Goal: Task Accomplishment & Management: Manage account settings

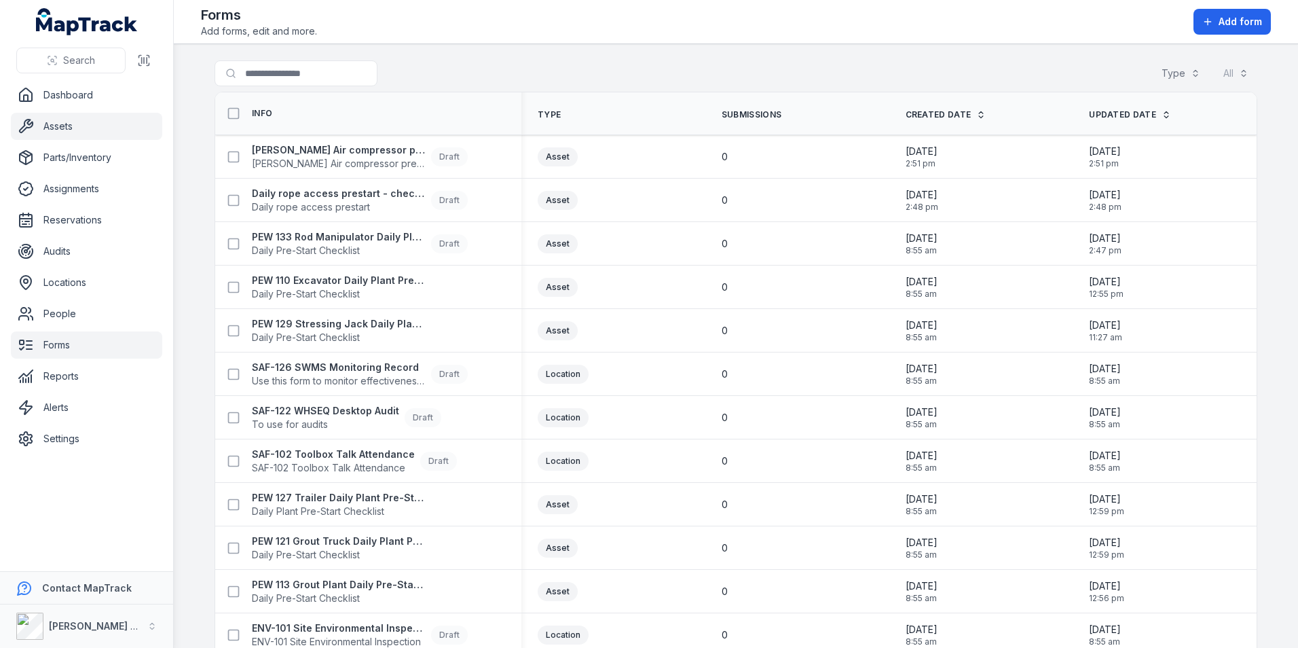
click at [65, 132] on link "Assets" at bounding box center [86, 126] width 151 height 27
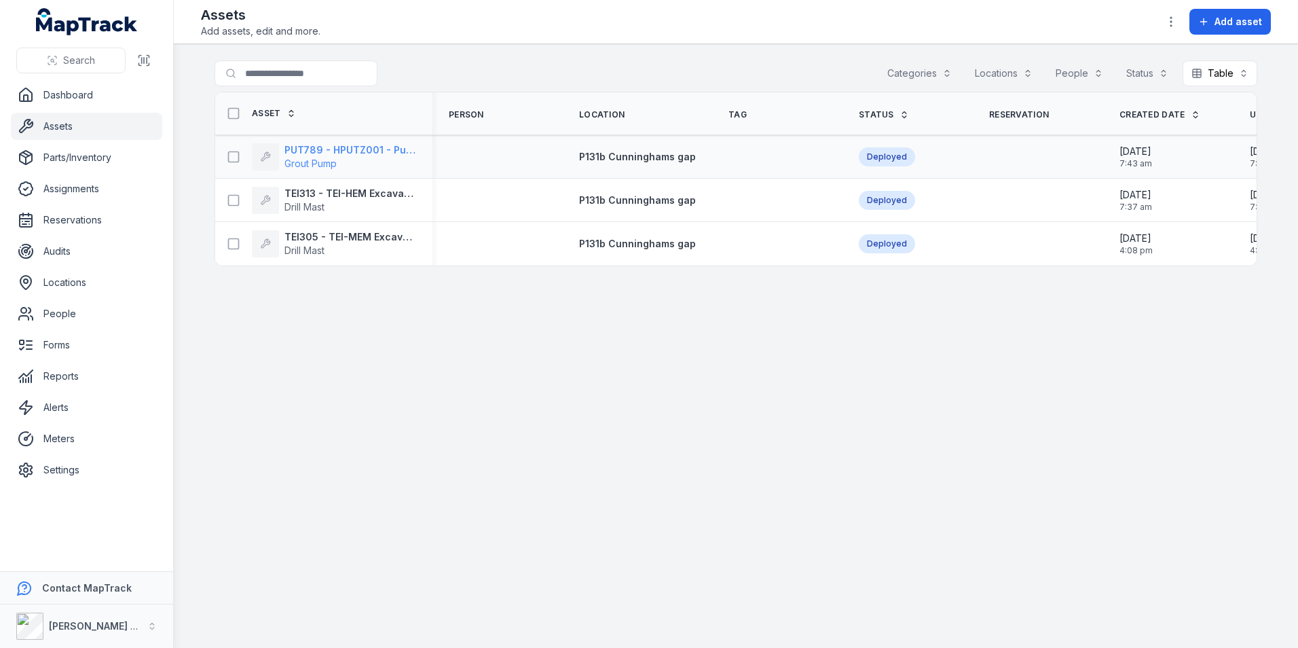
click at [342, 144] on strong "PUT789 - HPUTZ001 - Putzmeister (Geopro) - FL1576" at bounding box center [350, 150] width 132 height 14
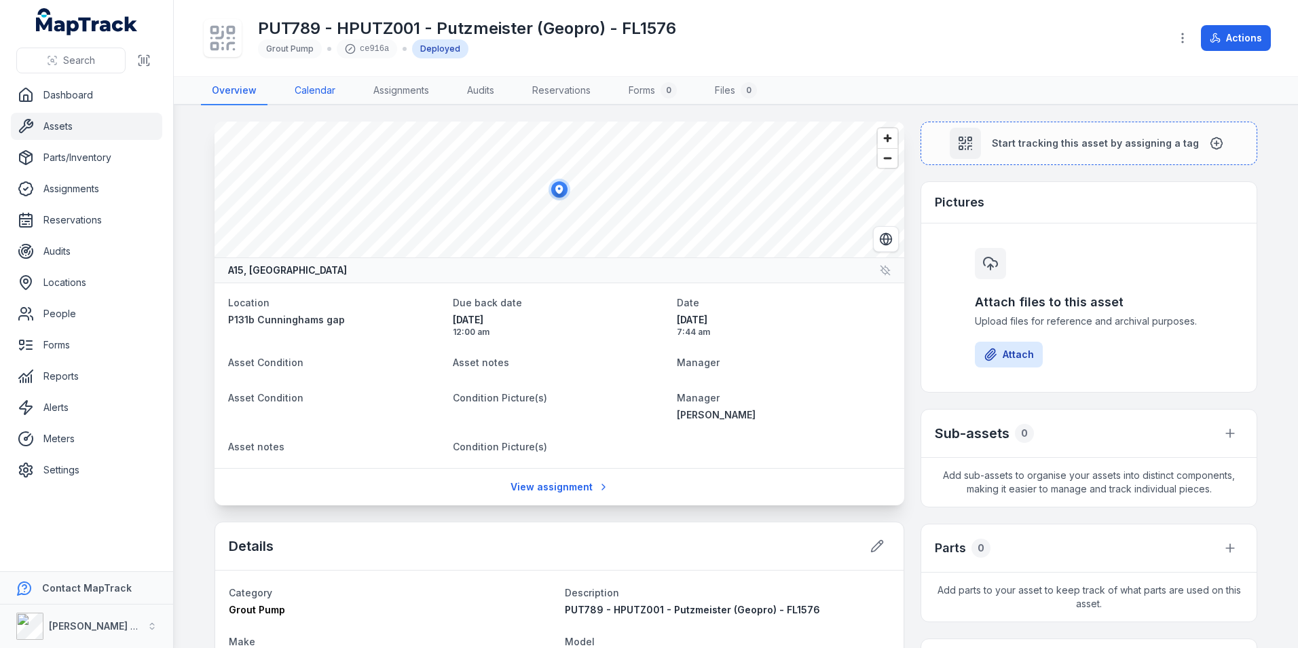
click at [326, 89] on link "Calendar" at bounding box center [315, 91] width 62 height 29
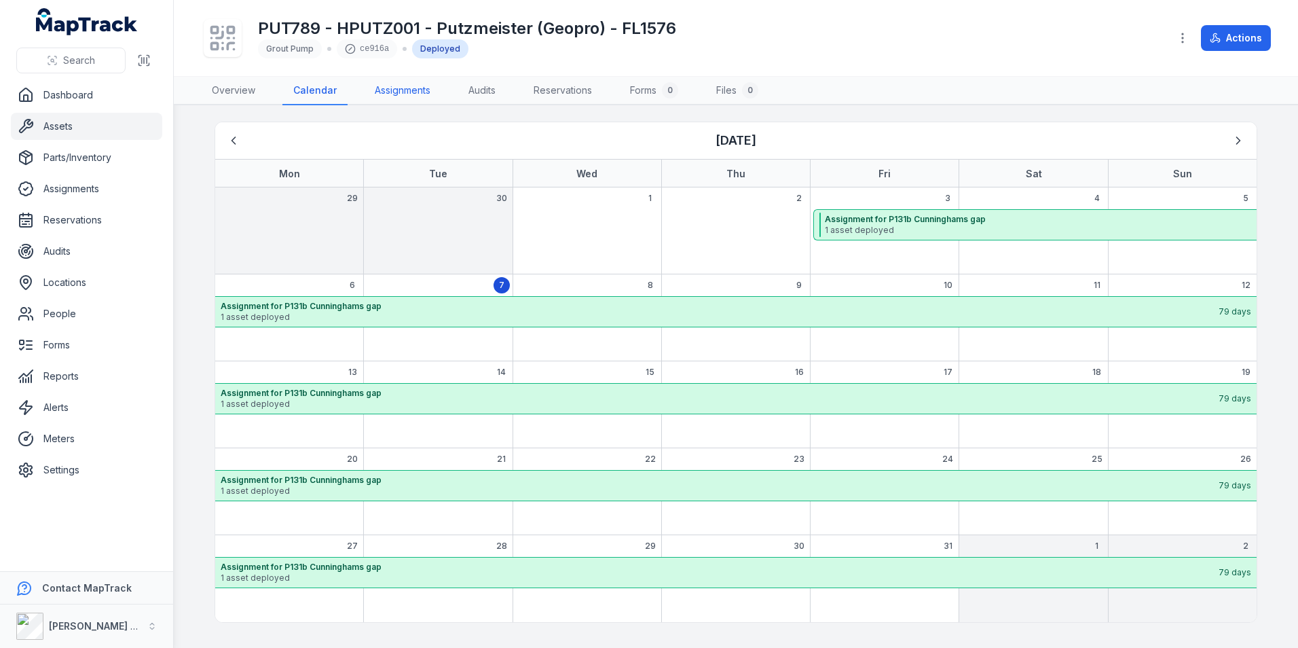
click at [415, 84] on link "Assignments" at bounding box center [402, 91] width 77 height 29
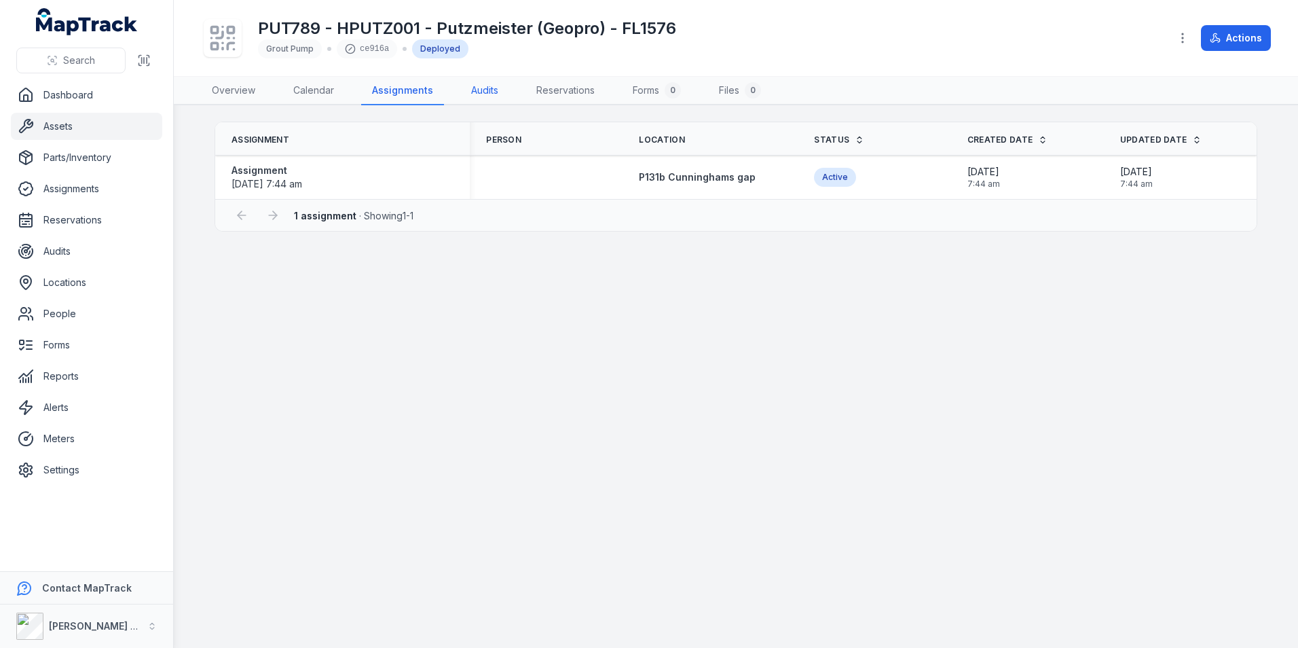
click at [484, 87] on link "Audits" at bounding box center [484, 91] width 49 height 29
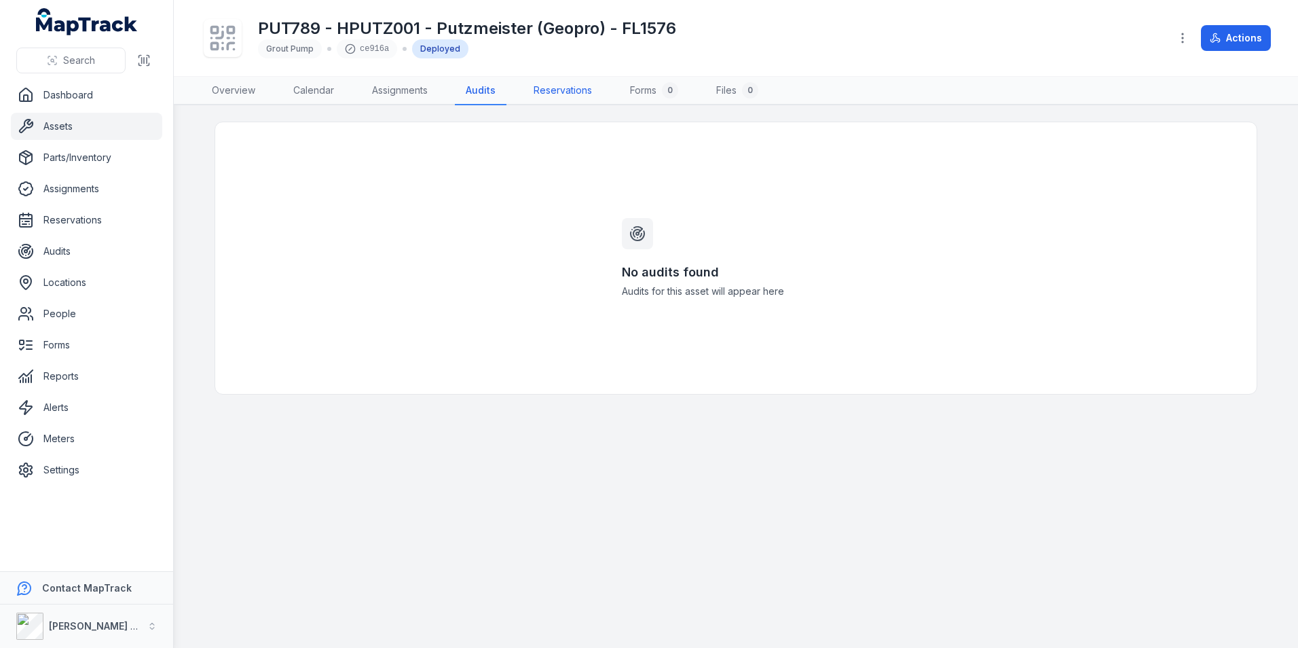
click at [540, 85] on link "Reservations" at bounding box center [563, 91] width 80 height 29
click at [248, 89] on link "Overview" at bounding box center [233, 91] width 65 height 29
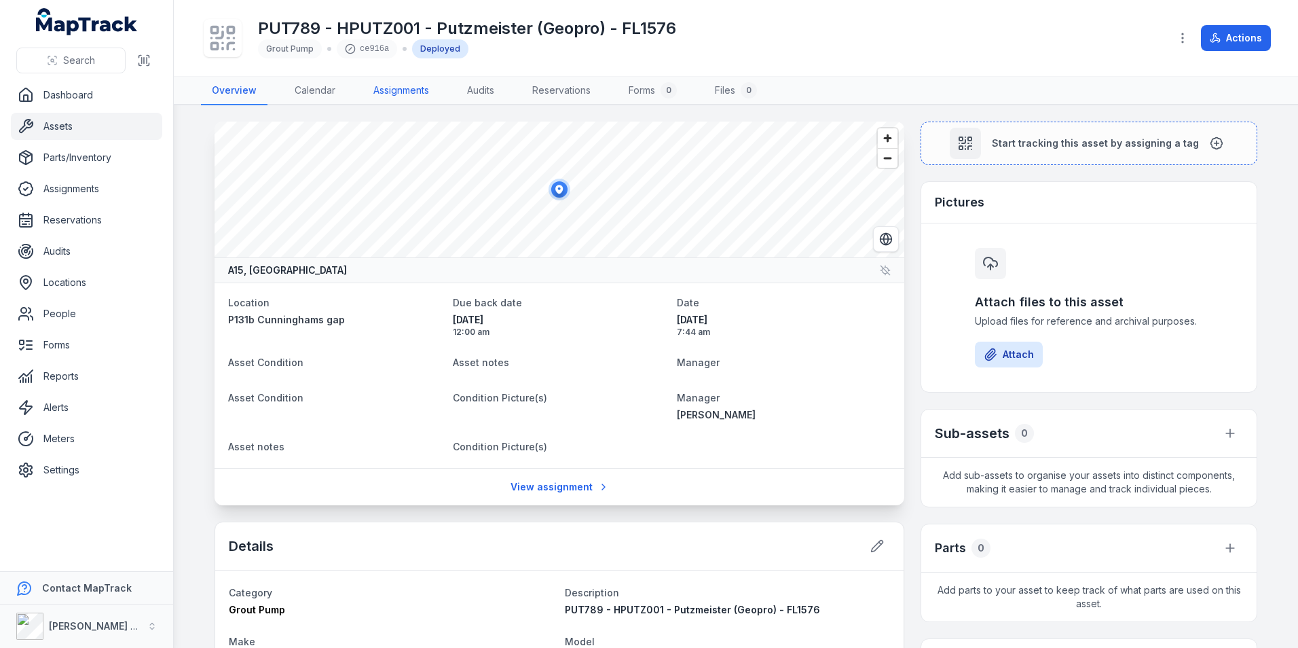
click at [384, 83] on link "Assignments" at bounding box center [400, 91] width 77 height 29
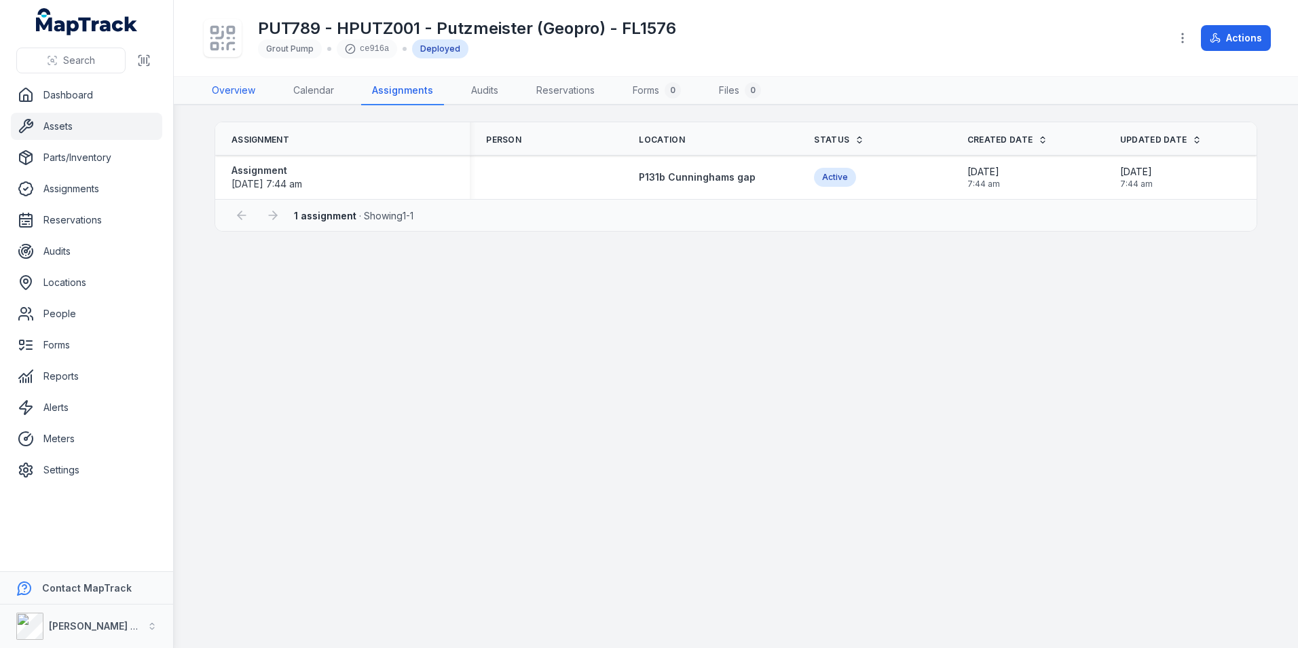
click at [237, 88] on link "Overview" at bounding box center [233, 91] width 65 height 29
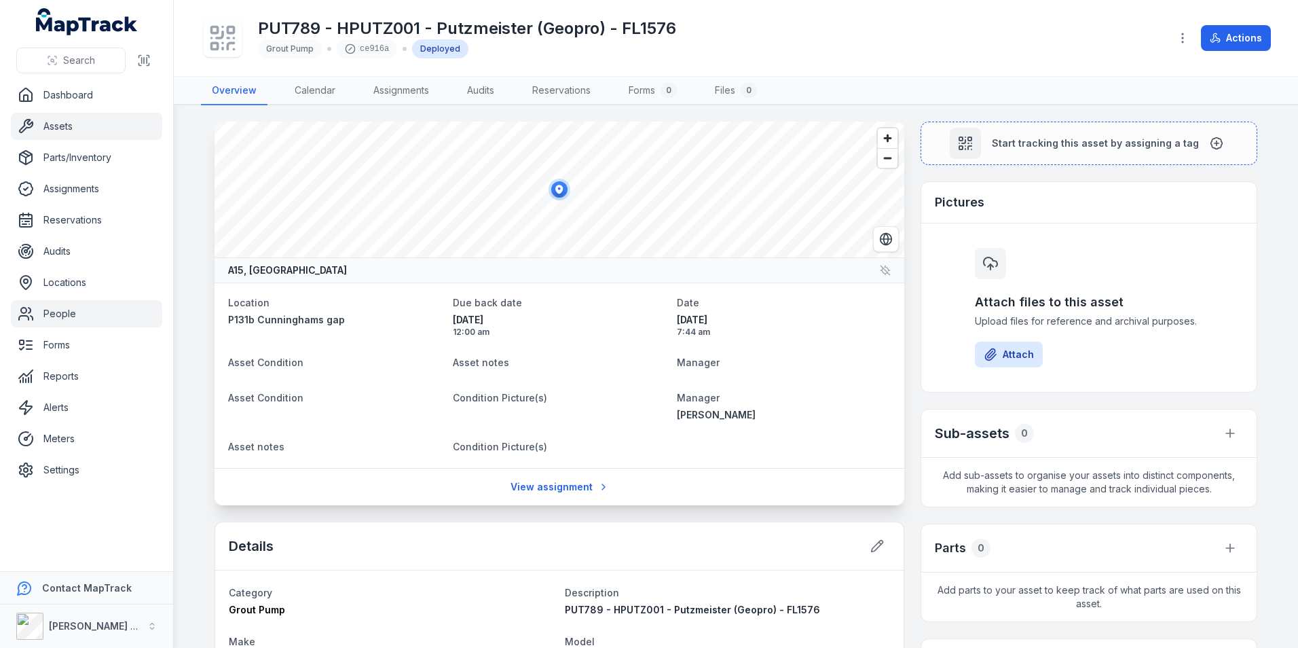
click at [69, 316] on link "People" at bounding box center [86, 313] width 151 height 27
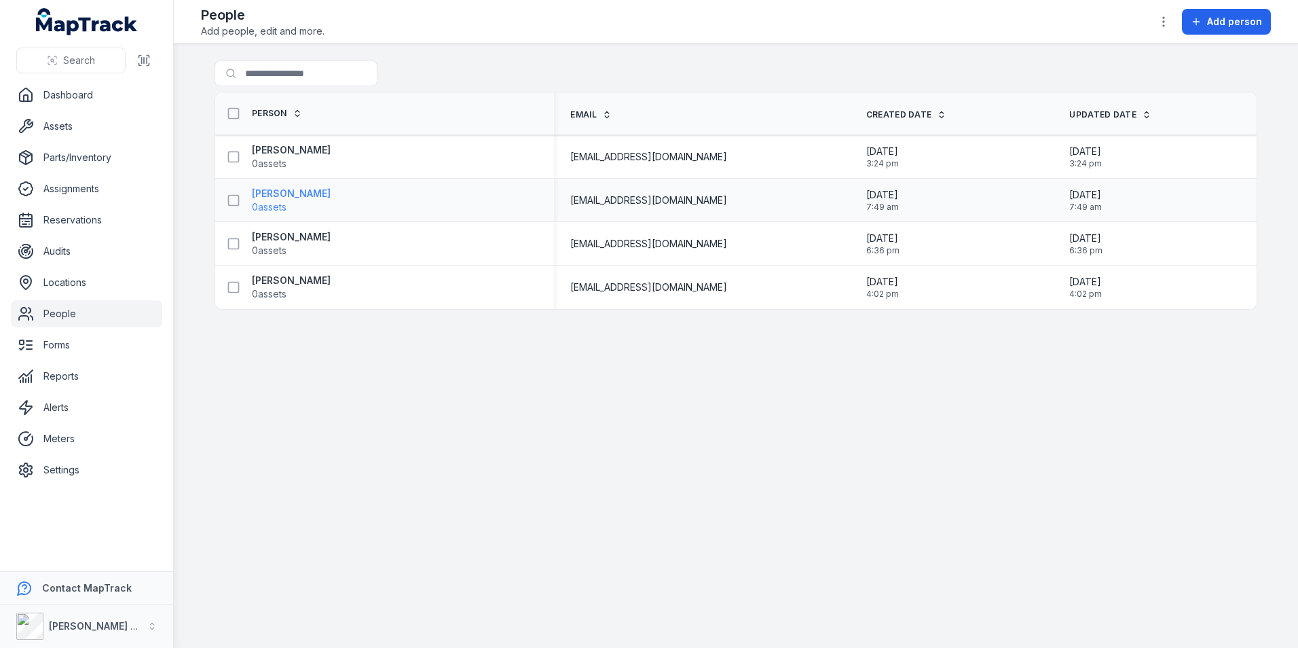
click at [280, 191] on strong "[PERSON_NAME]" at bounding box center [291, 194] width 79 height 14
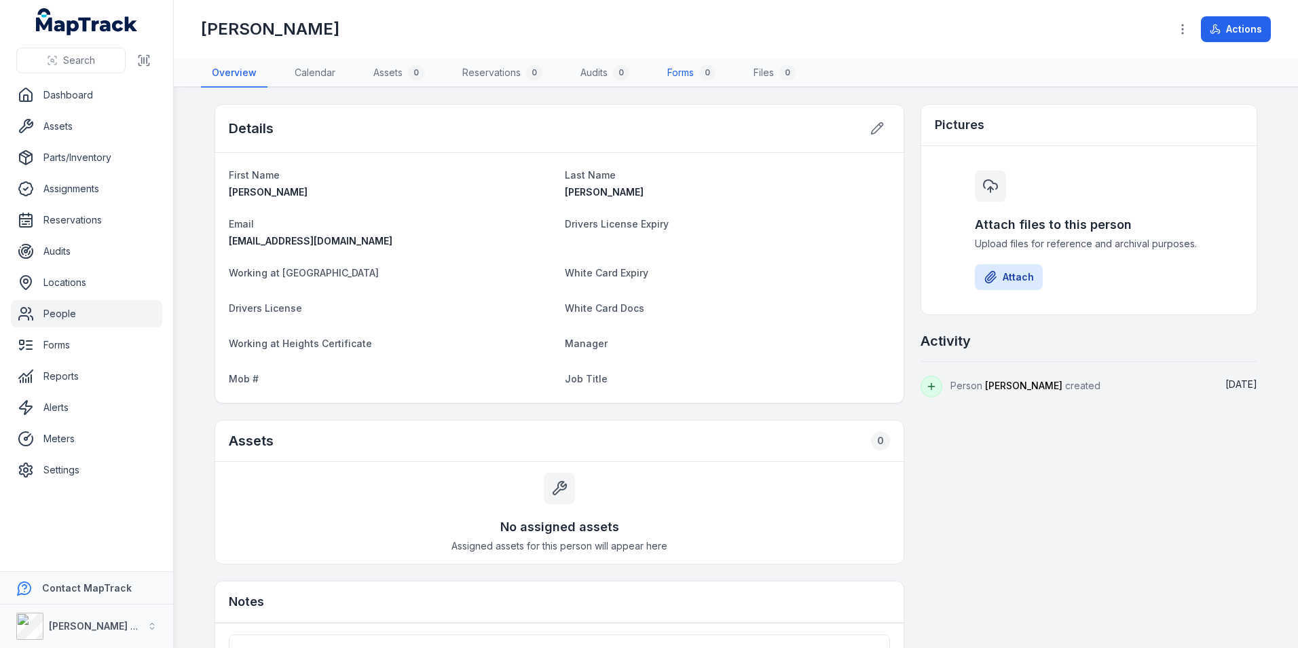
click at [703, 69] on div "0" at bounding box center [707, 72] width 16 height 16
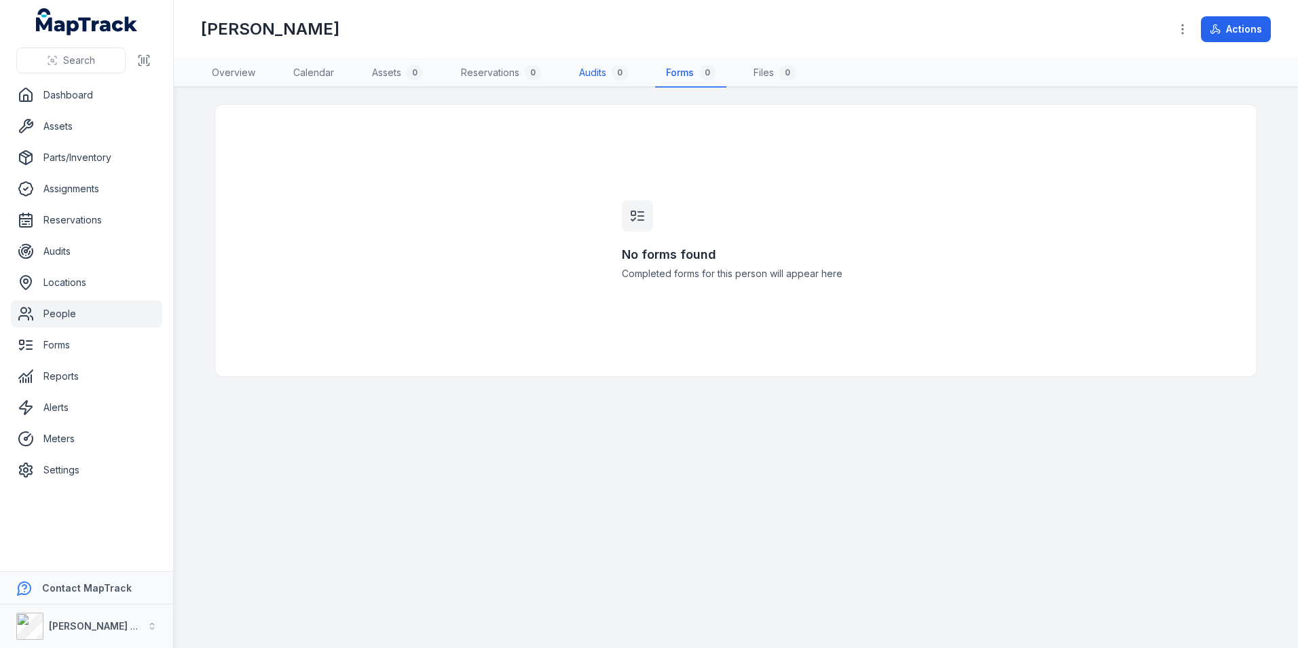
click at [618, 71] on div "0" at bounding box center [620, 72] width 16 height 16
click at [500, 69] on link "Reservations 0" at bounding box center [501, 73] width 102 height 29
click at [373, 73] on link "Assets 0" at bounding box center [397, 73] width 73 height 29
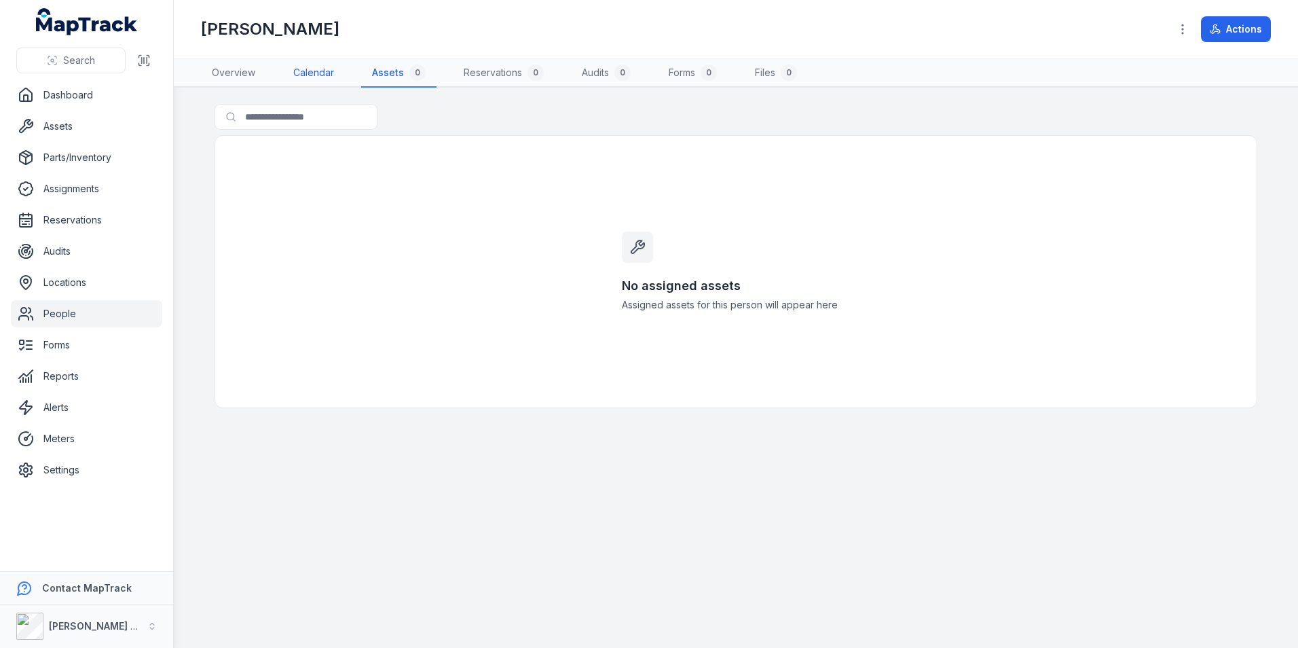
click at [311, 73] on link "Calendar" at bounding box center [313, 73] width 62 height 29
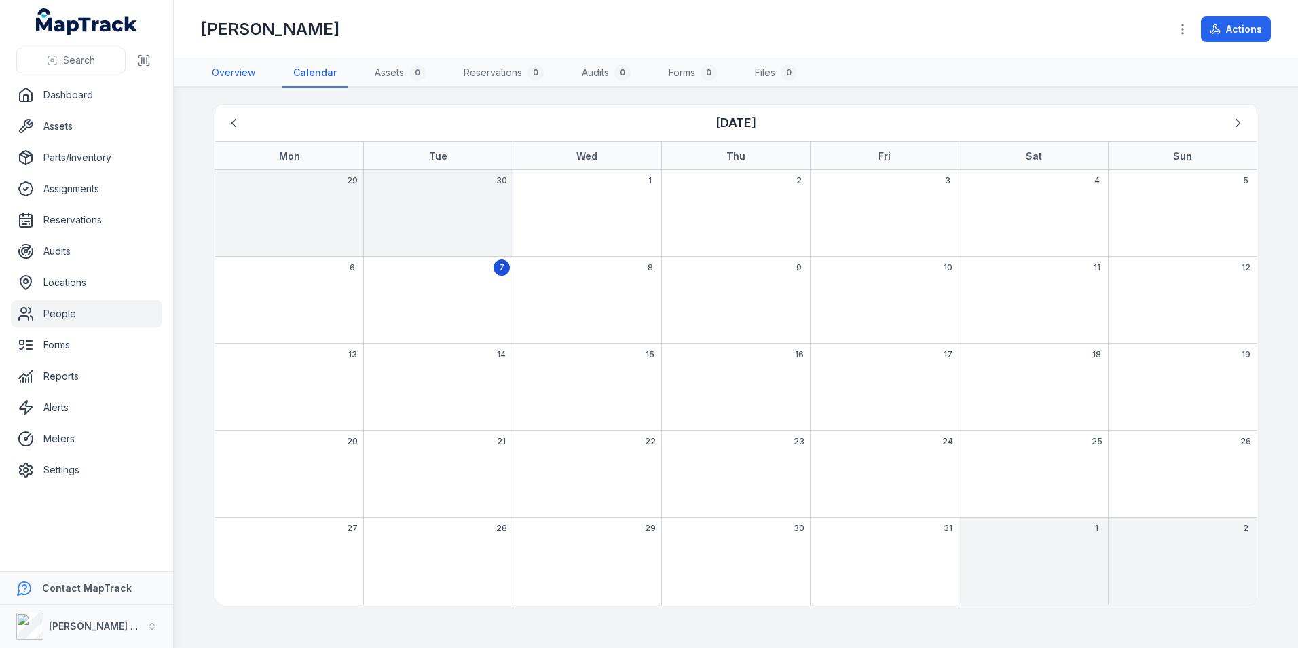
click at [223, 71] on link "Overview" at bounding box center [233, 73] width 65 height 29
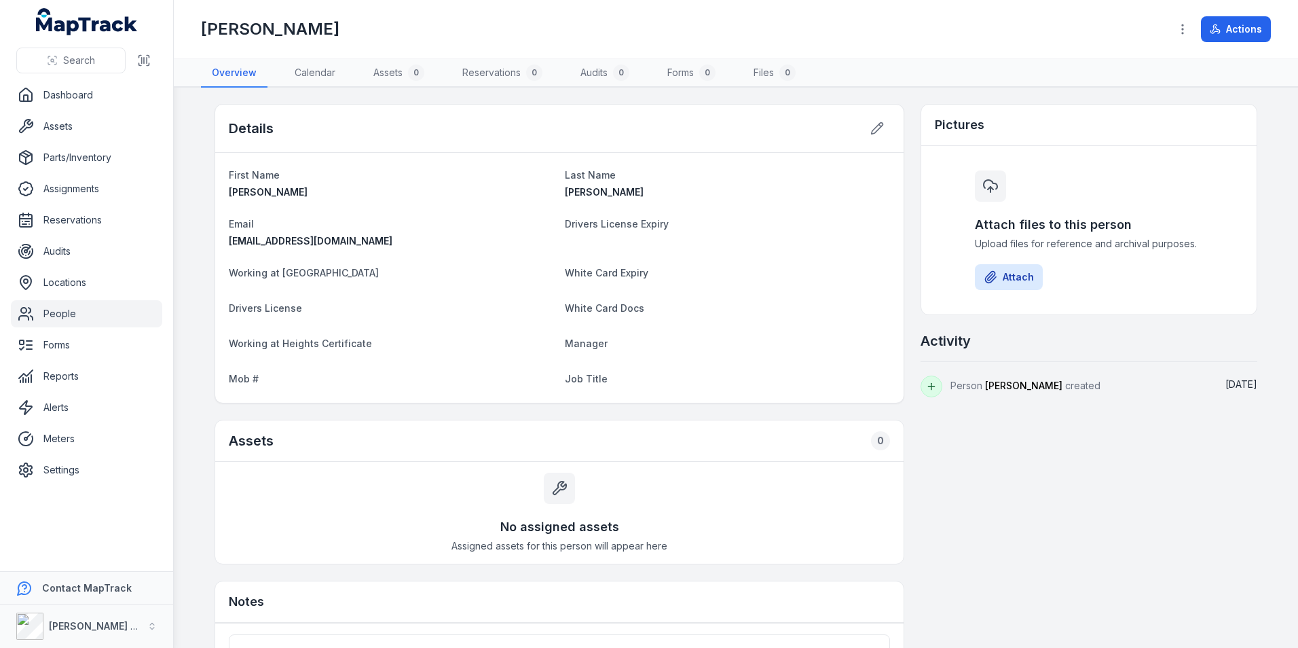
click at [615, 311] on span "White Card Docs" at bounding box center [604, 308] width 79 height 12
drag, startPoint x: 615, startPoint y: 311, endPoint x: 413, endPoint y: 306, distance: 202.3
click at [413, 306] on dt "Drivers License" at bounding box center [391, 307] width 325 height 16
click at [872, 124] on icon at bounding box center [877, 128] width 14 height 14
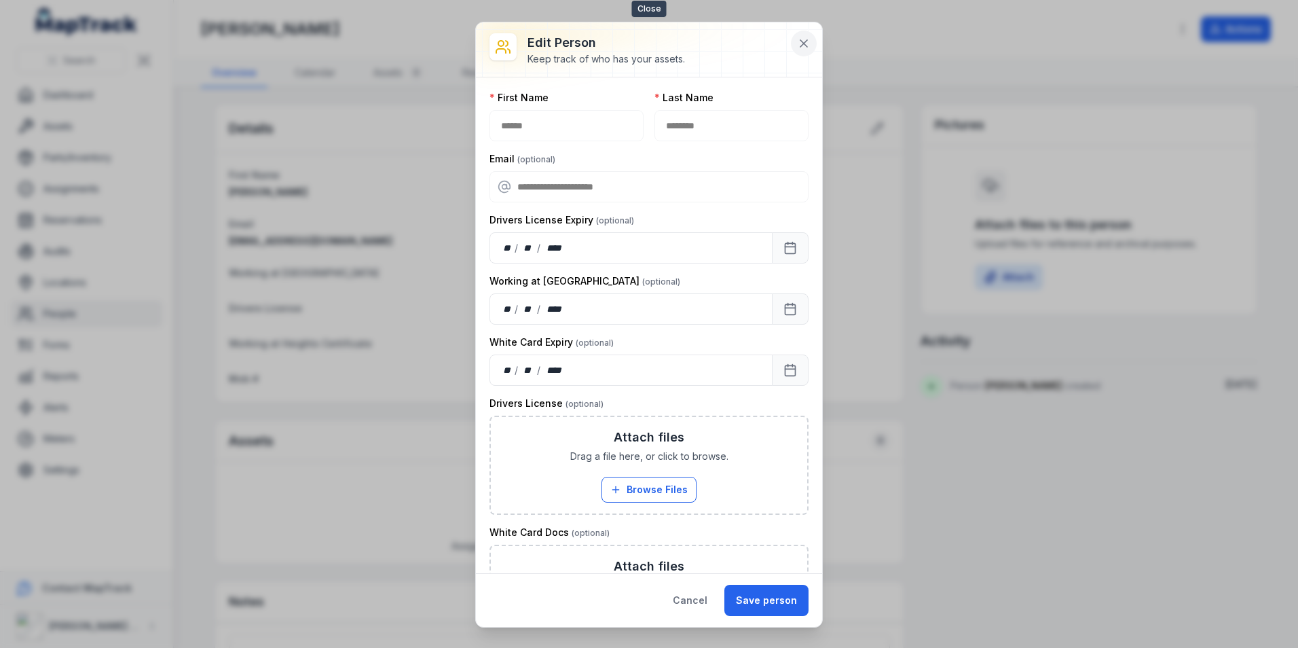
click at [804, 43] on icon at bounding box center [803, 43] width 7 height 7
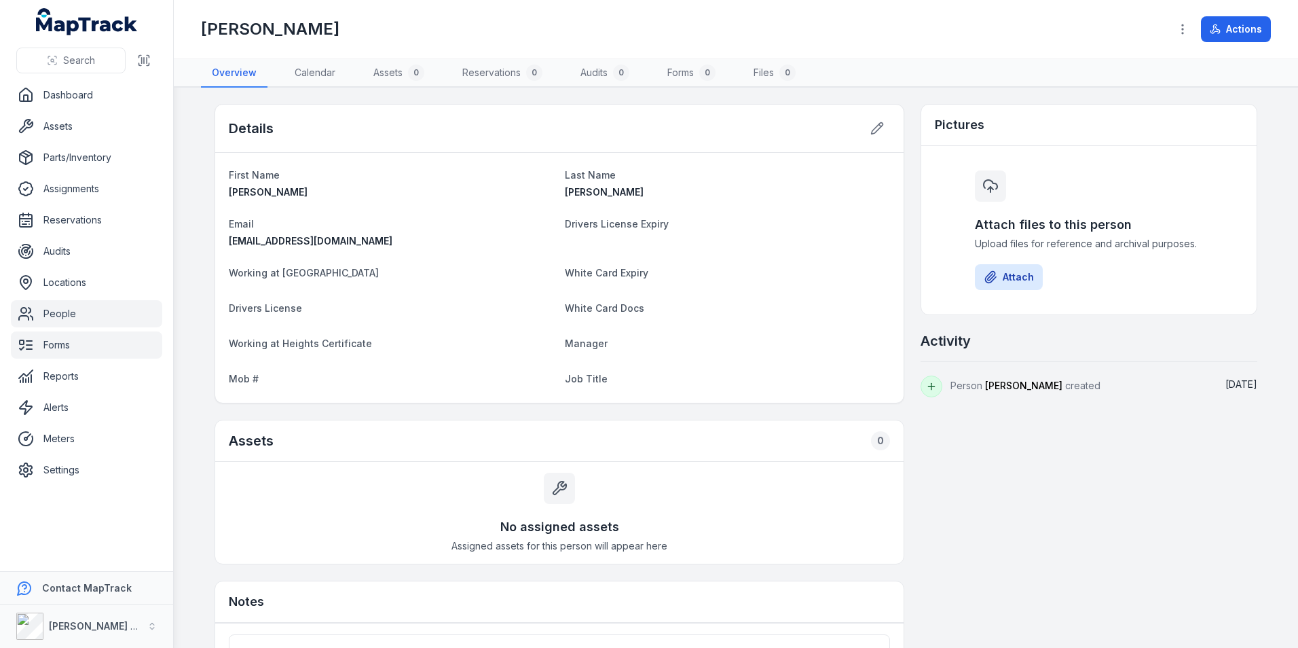
click at [69, 350] on link "Forms" at bounding box center [86, 344] width 151 height 27
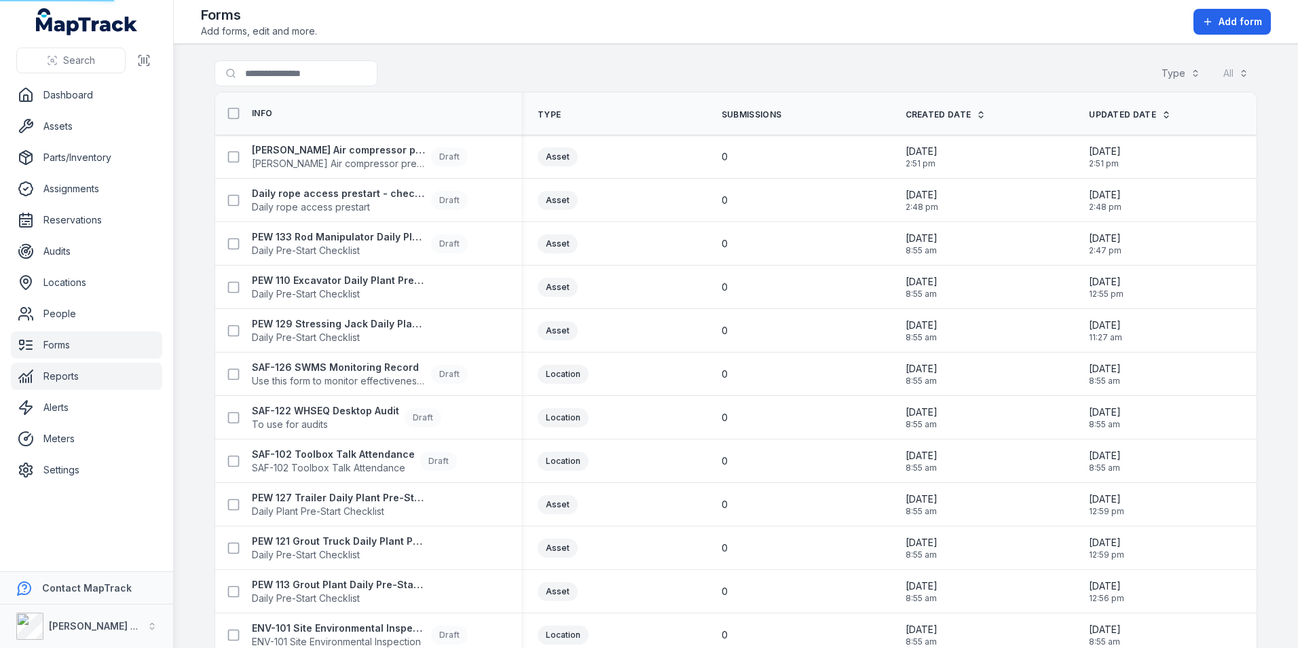
click at [73, 373] on link "Reports" at bounding box center [86, 375] width 151 height 27
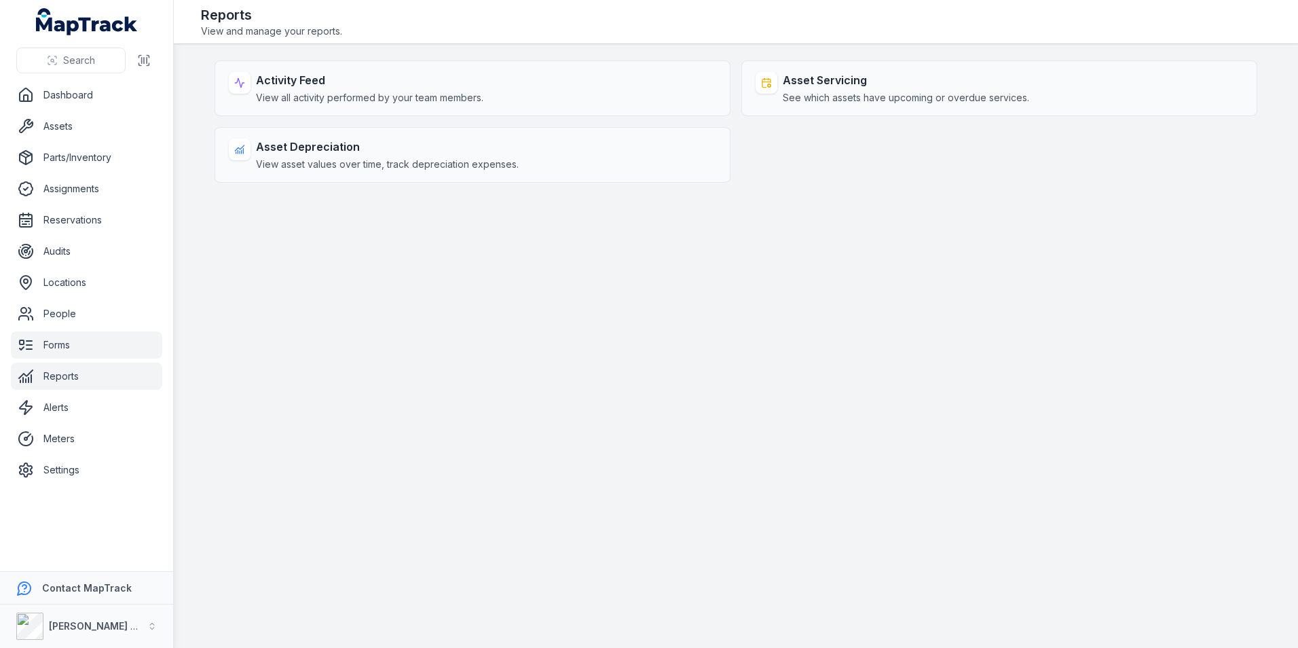
click at [57, 341] on link "Forms" at bounding box center [86, 344] width 151 height 27
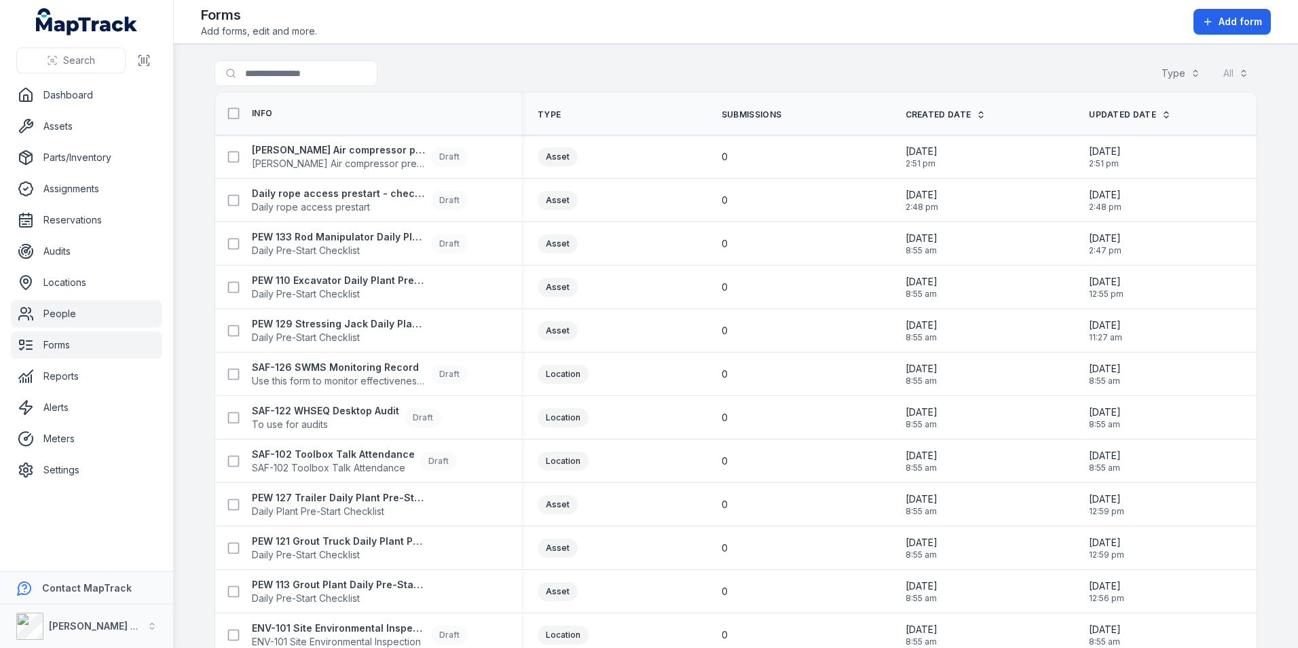
click at [71, 322] on link "People" at bounding box center [86, 313] width 151 height 27
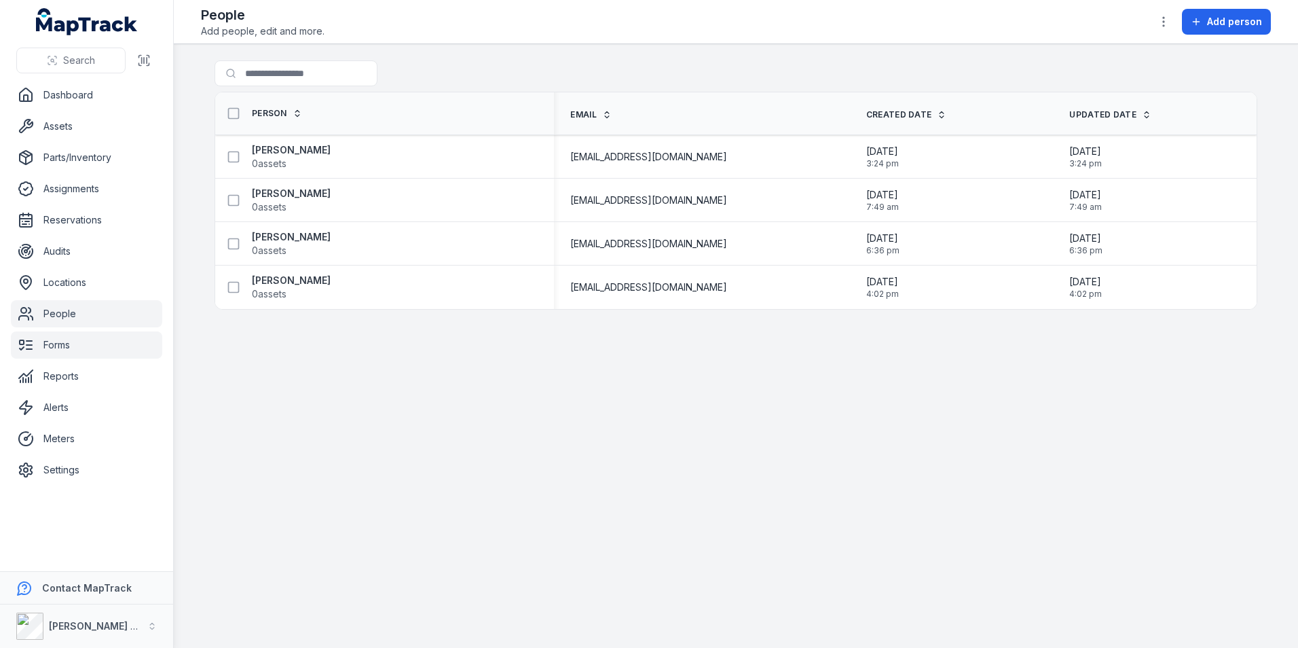
click at [74, 343] on link "Forms" at bounding box center [86, 344] width 151 height 27
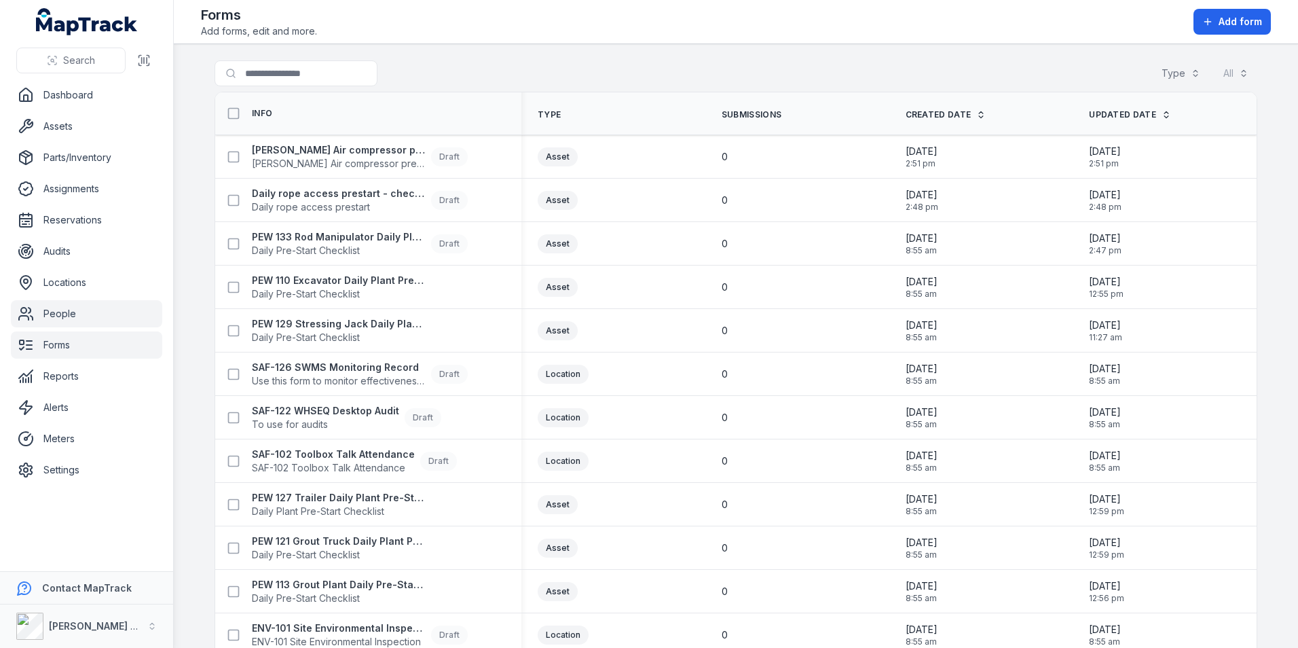
click at [82, 313] on link "People" at bounding box center [86, 313] width 151 height 27
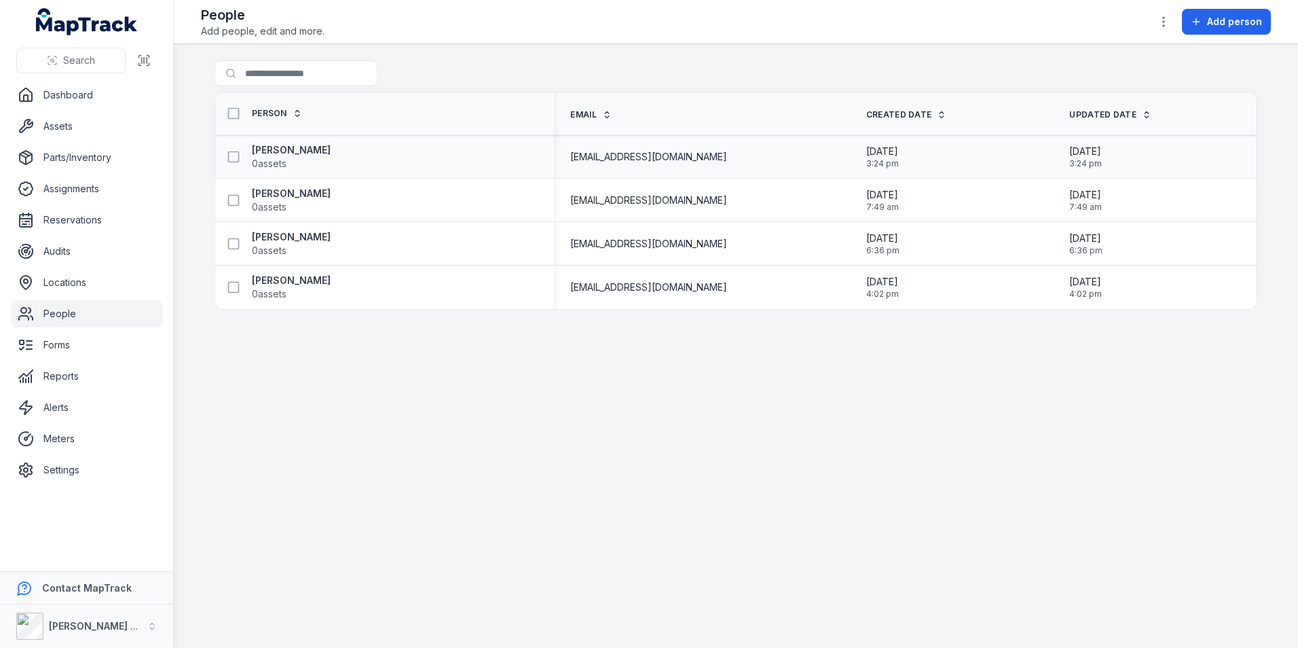
click at [337, 151] on div "[PERSON_NAME] 0 assets" at bounding box center [379, 156] width 317 height 27
click at [317, 154] on strong "[PERSON_NAME]" at bounding box center [291, 150] width 79 height 14
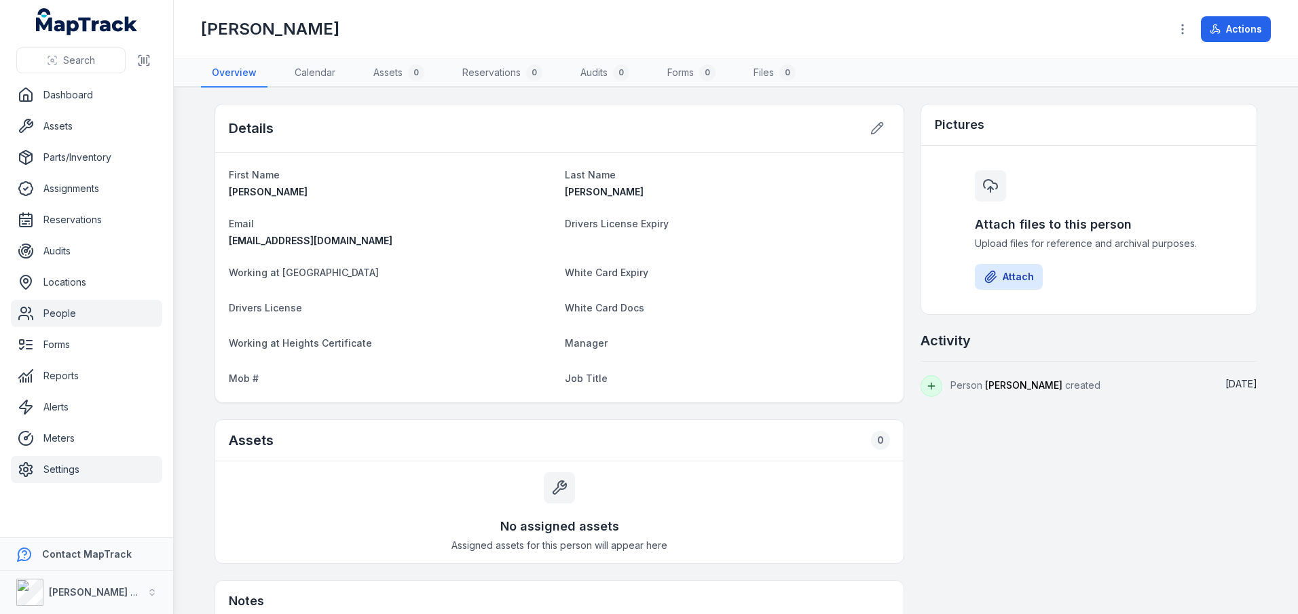
click at [78, 464] on link "Settings" at bounding box center [86, 469] width 151 height 27
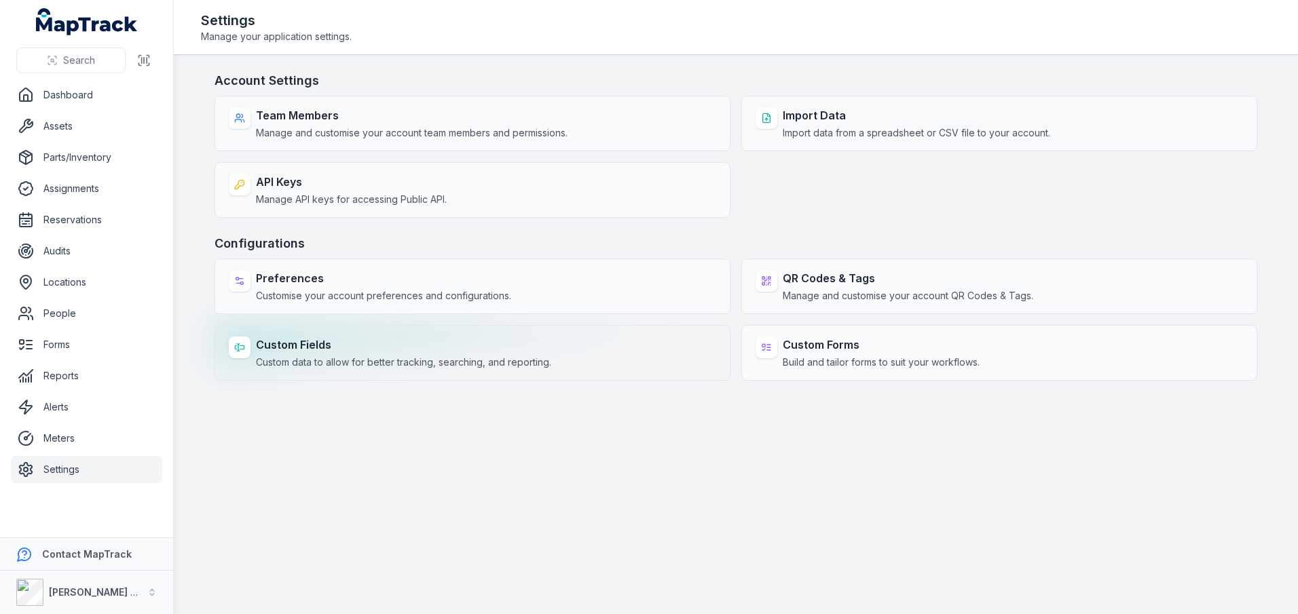
click at [393, 367] on span "Custom data to allow for better tracking, searching, and reporting." at bounding box center [403, 363] width 295 height 14
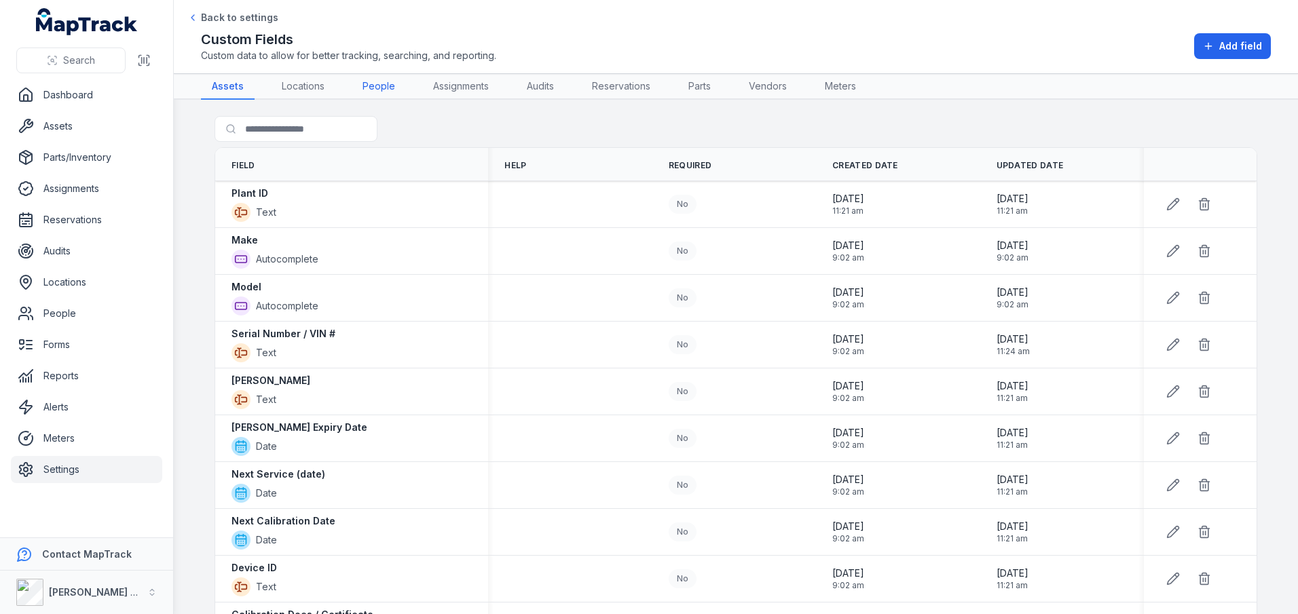
click at [378, 85] on link "People" at bounding box center [379, 87] width 54 height 26
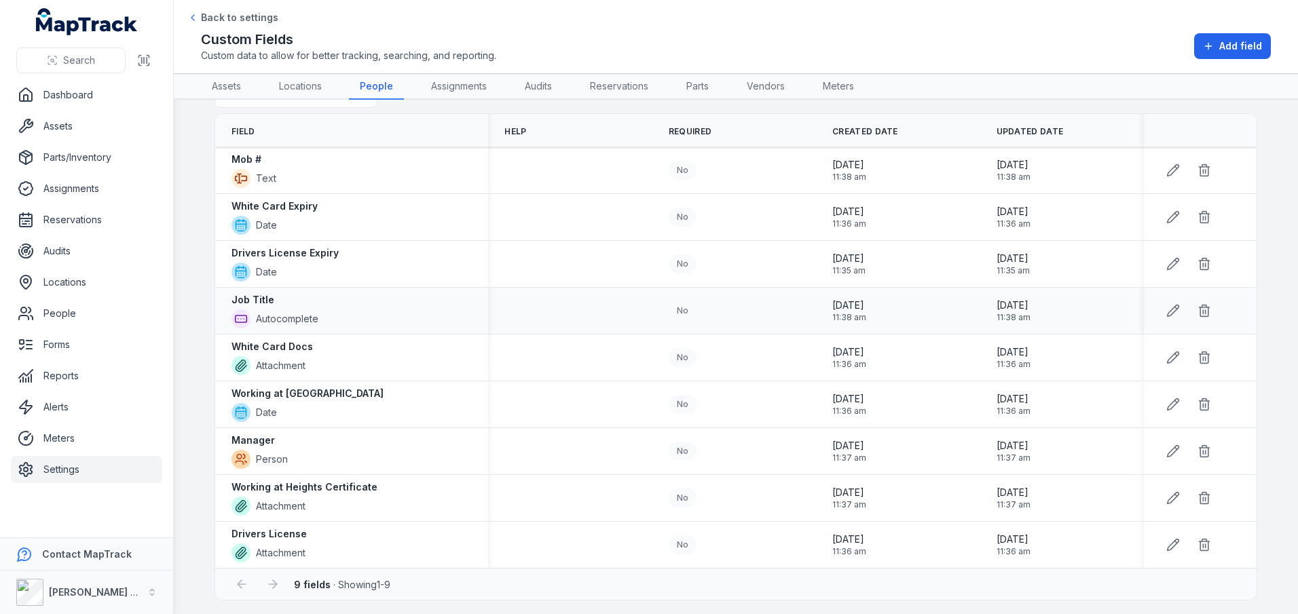
scroll to position [37, 0]
click at [1230, 43] on span "Add field" at bounding box center [1240, 46] width 43 height 14
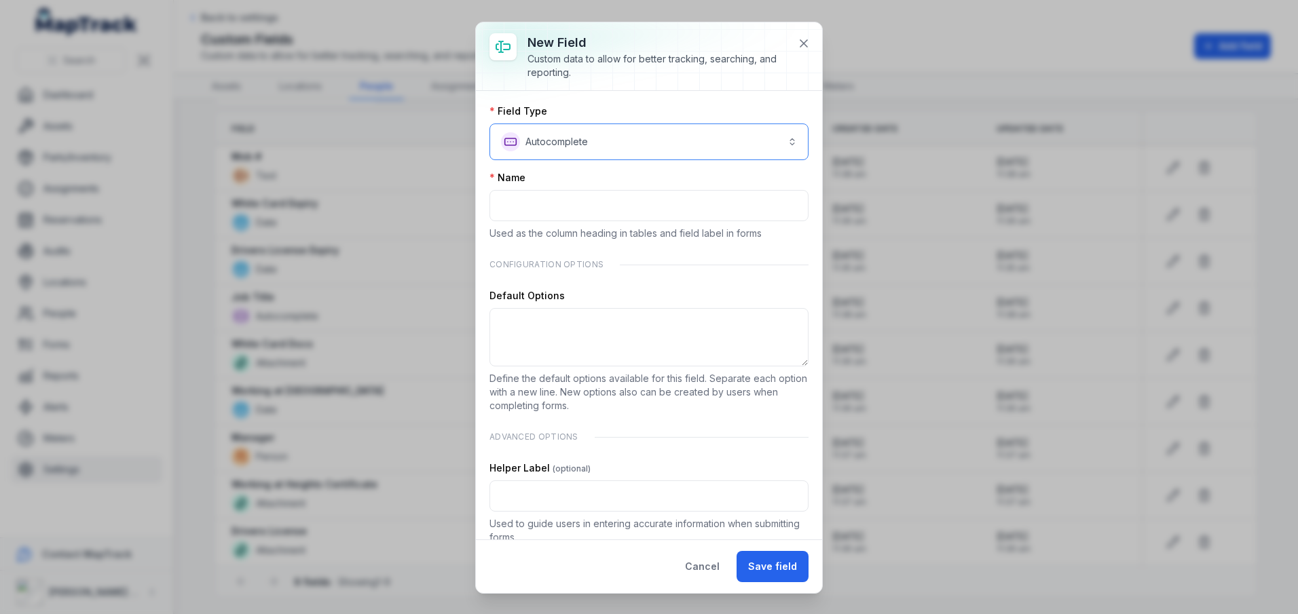
click at [785, 138] on button "**********" at bounding box center [648, 142] width 319 height 37
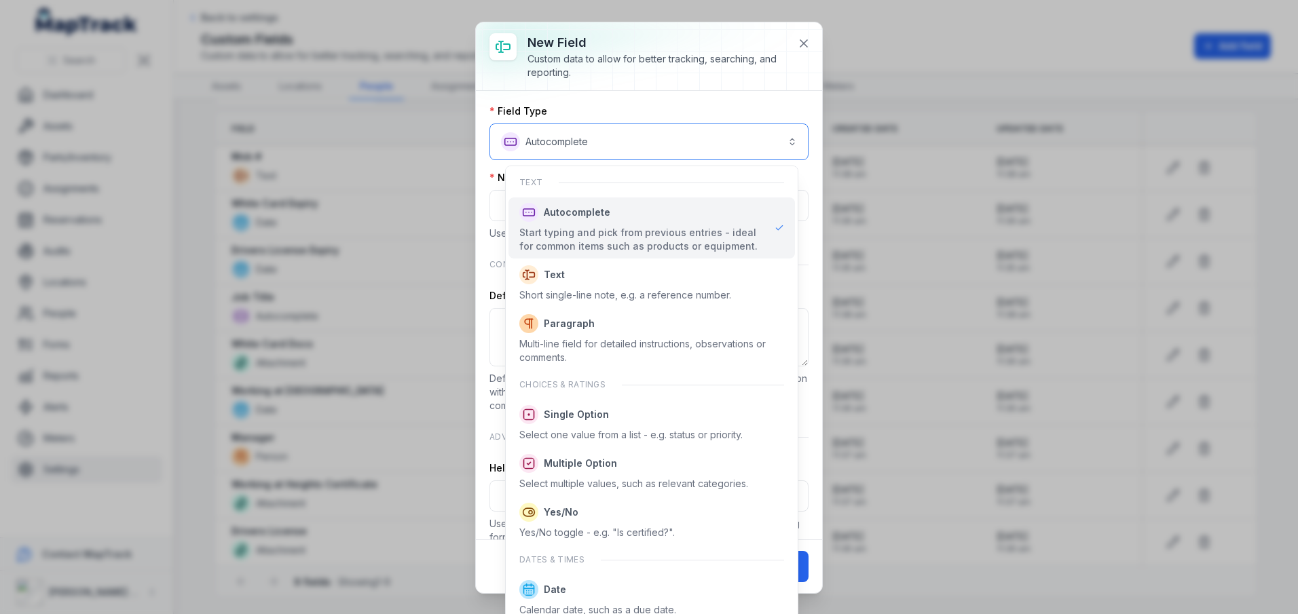
click at [785, 138] on button "**********" at bounding box center [648, 142] width 319 height 37
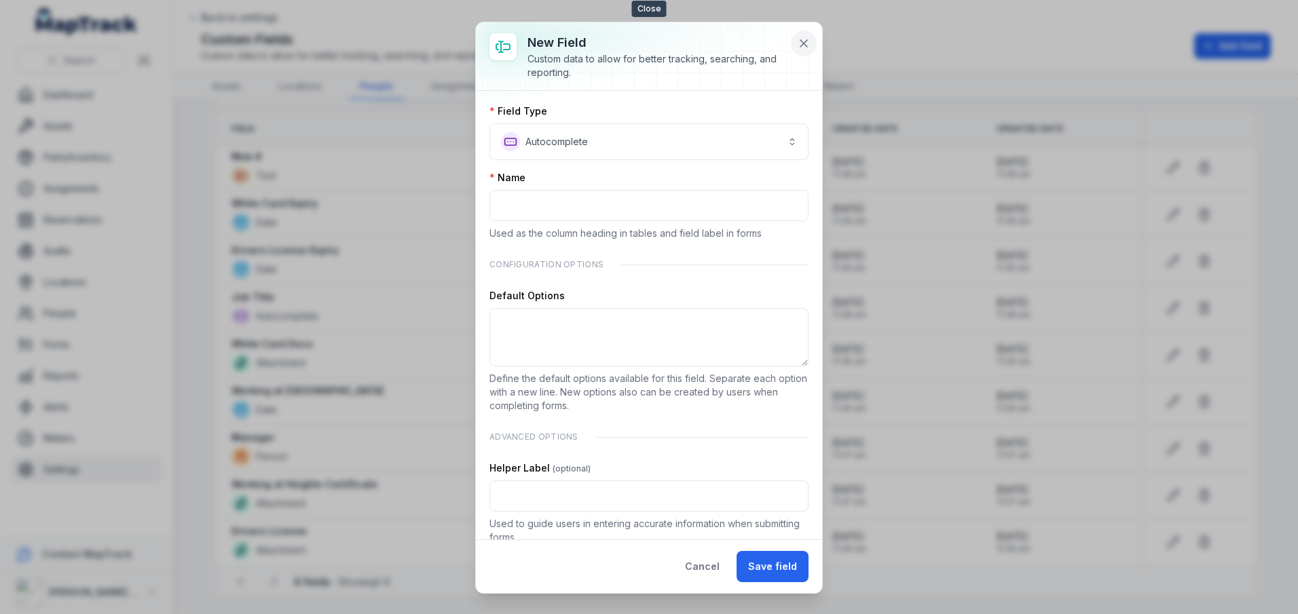
click at [804, 42] on icon at bounding box center [804, 44] width 14 height 14
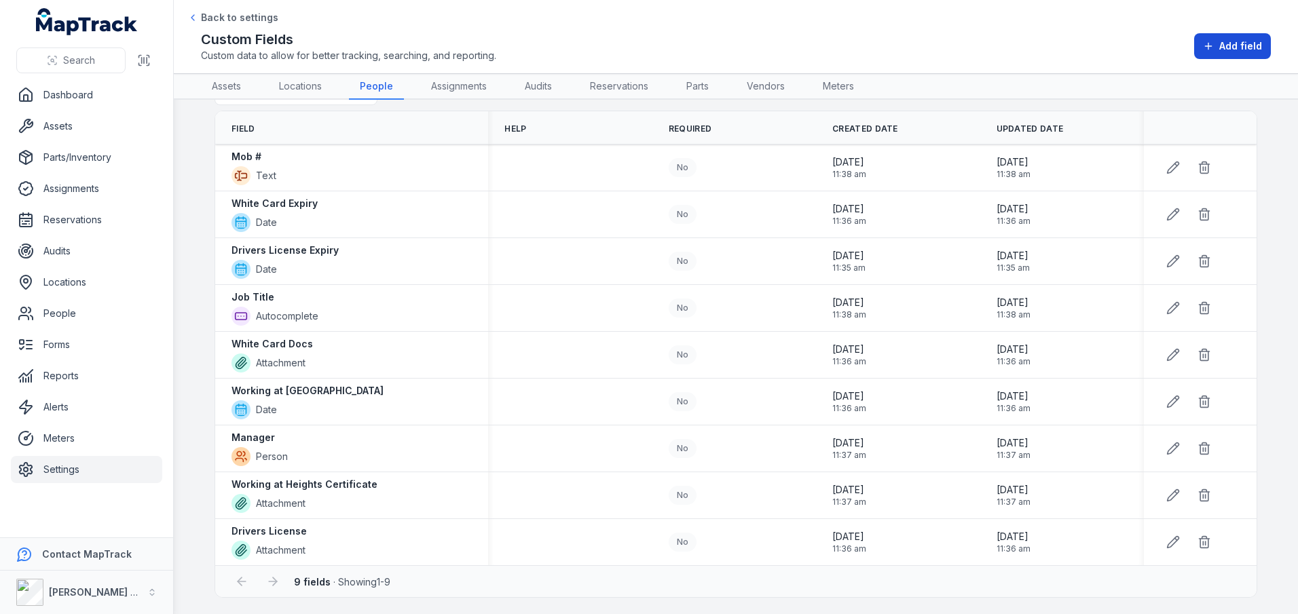
click at [1238, 50] on span "Add field" at bounding box center [1240, 46] width 43 height 14
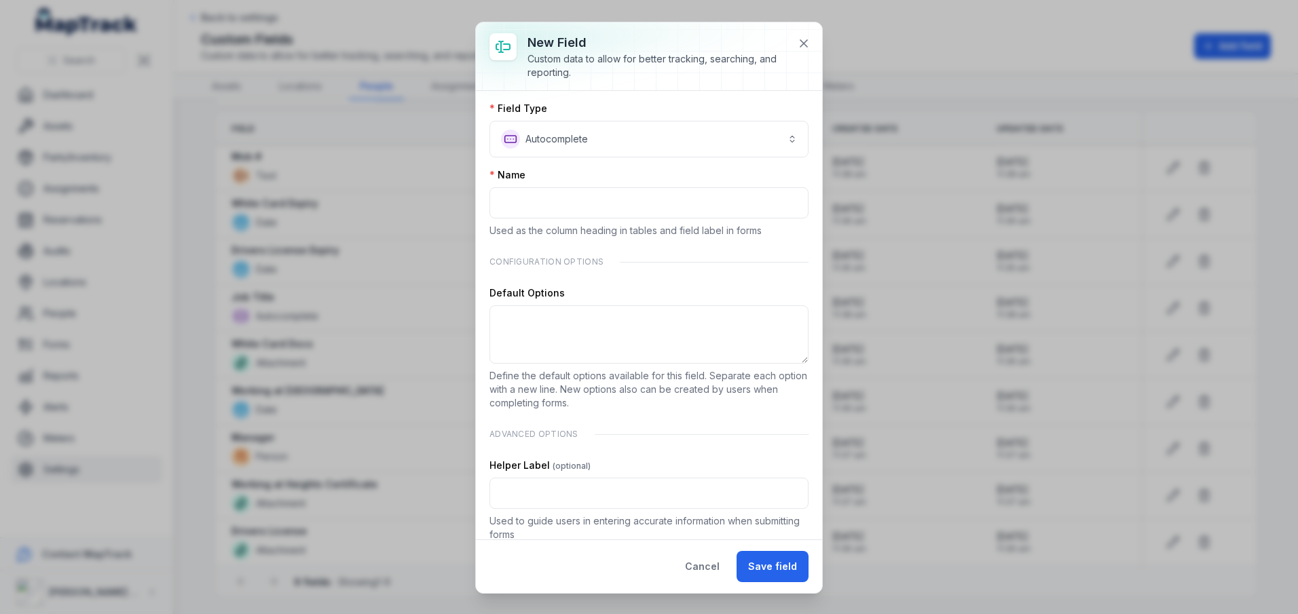
scroll to position [0, 0]
click at [195, 302] on div "**********" at bounding box center [649, 307] width 1298 height 614
click at [698, 559] on button "Cancel" at bounding box center [702, 566] width 58 height 31
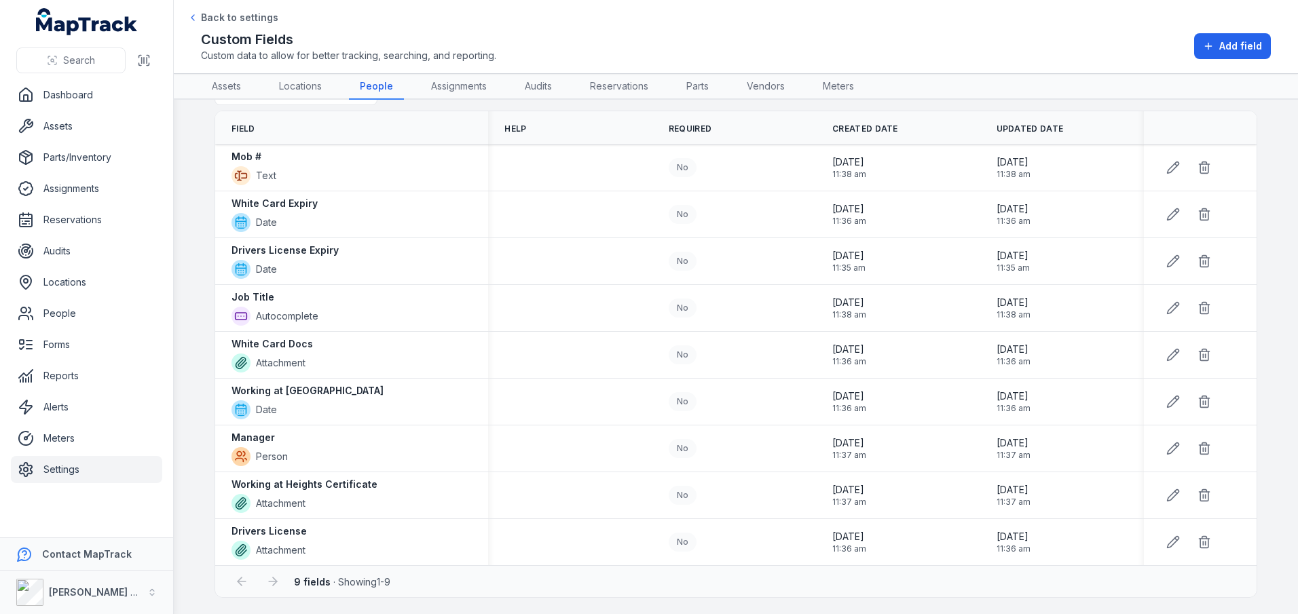
click at [74, 464] on link "Settings" at bounding box center [86, 469] width 151 height 27
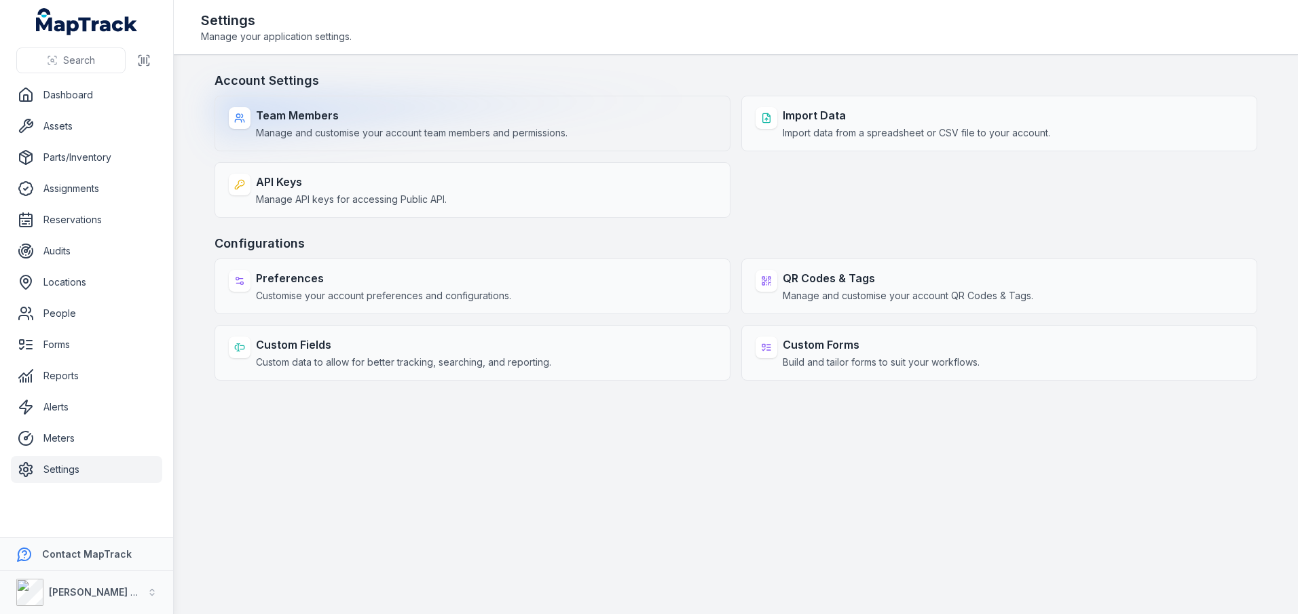
click at [406, 112] on strong "Team Members" at bounding box center [412, 115] width 312 height 16
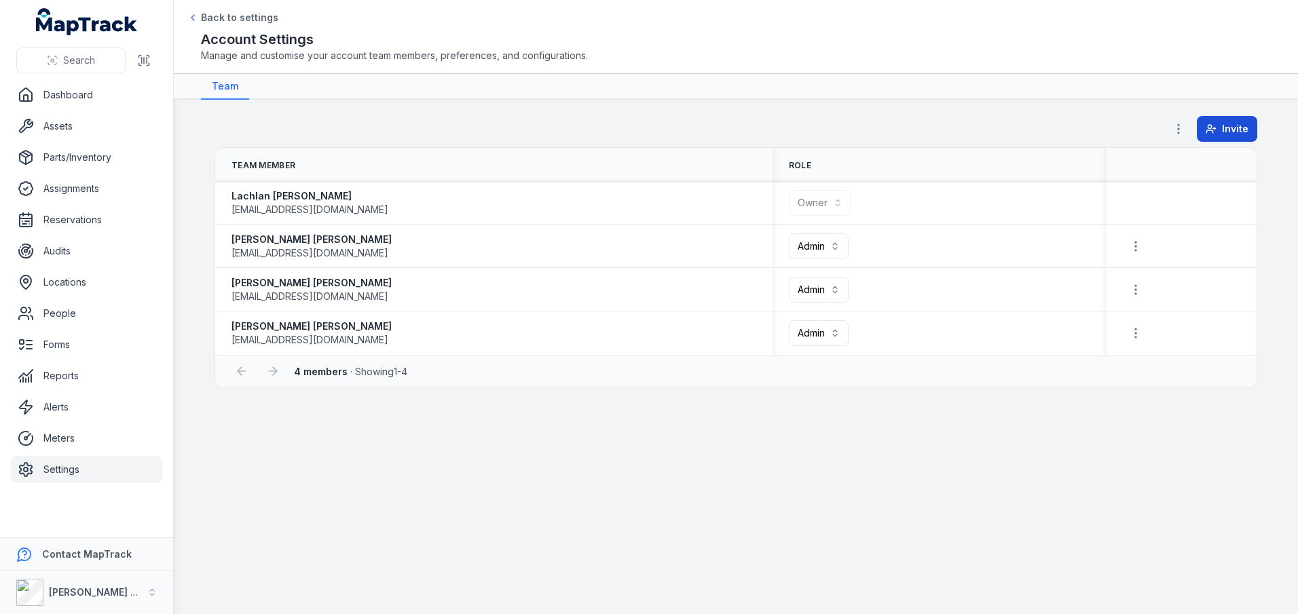
click at [1224, 121] on button "Invite" at bounding box center [1227, 129] width 60 height 26
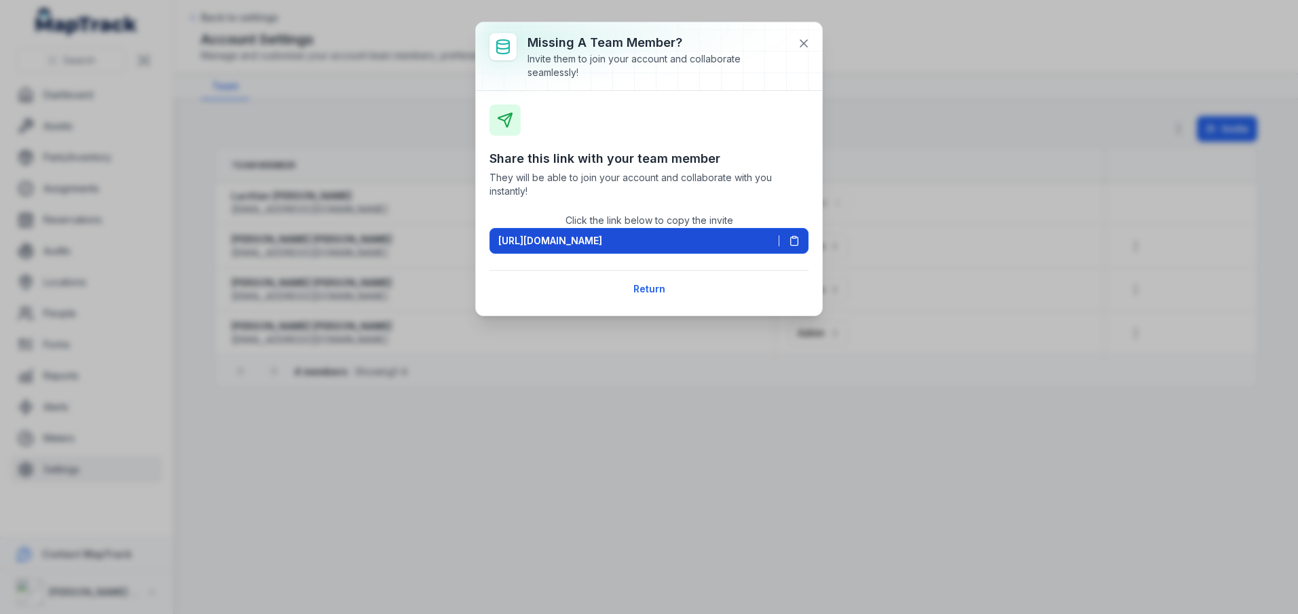
click at [796, 240] on icon at bounding box center [794, 241] width 11 height 11
click at [803, 43] on icon at bounding box center [803, 43] width 7 height 7
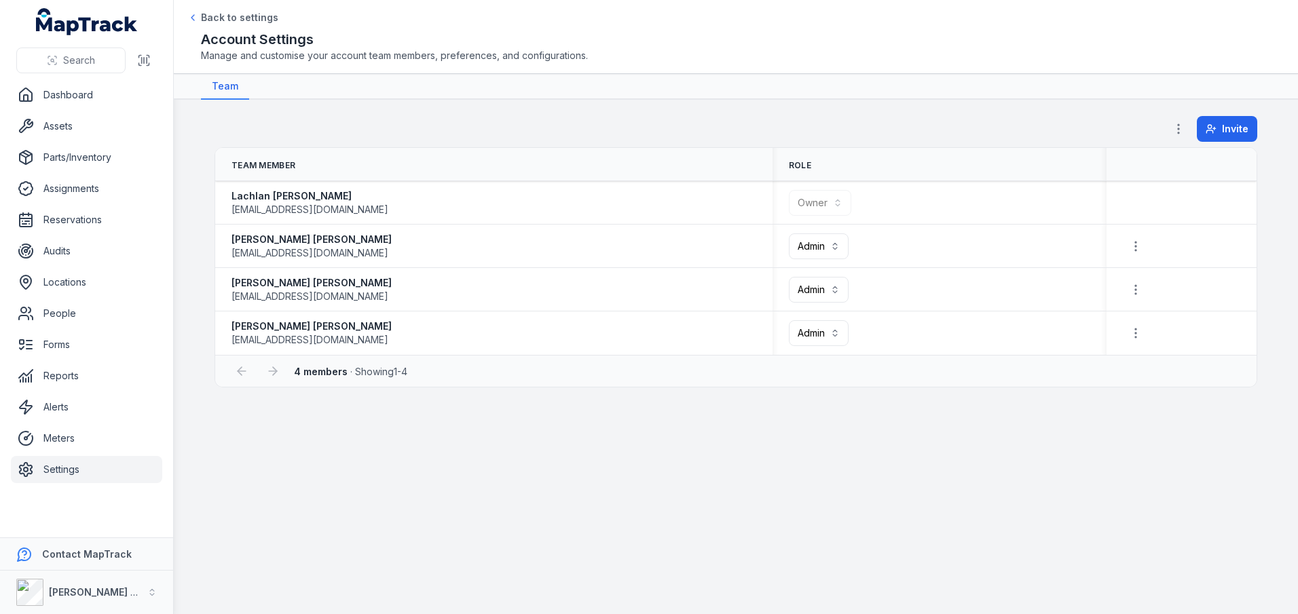
click at [191, 217] on main "**********" at bounding box center [736, 357] width 1124 height 515
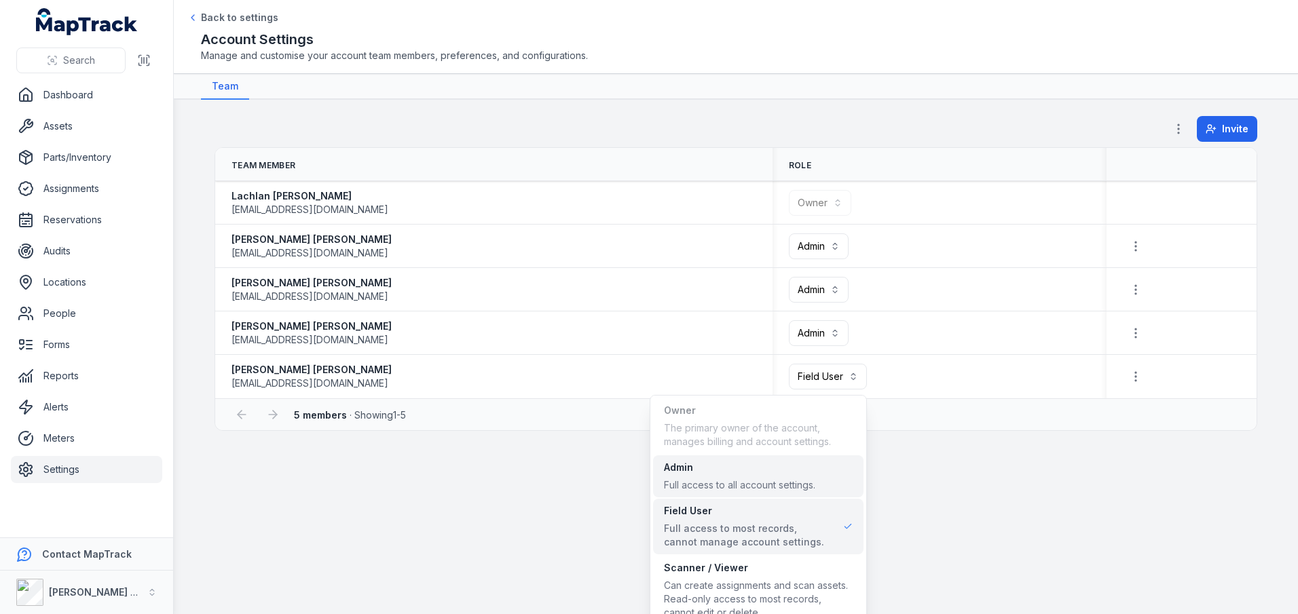
click at [706, 468] on div "Admin" at bounding box center [739, 468] width 151 height 14
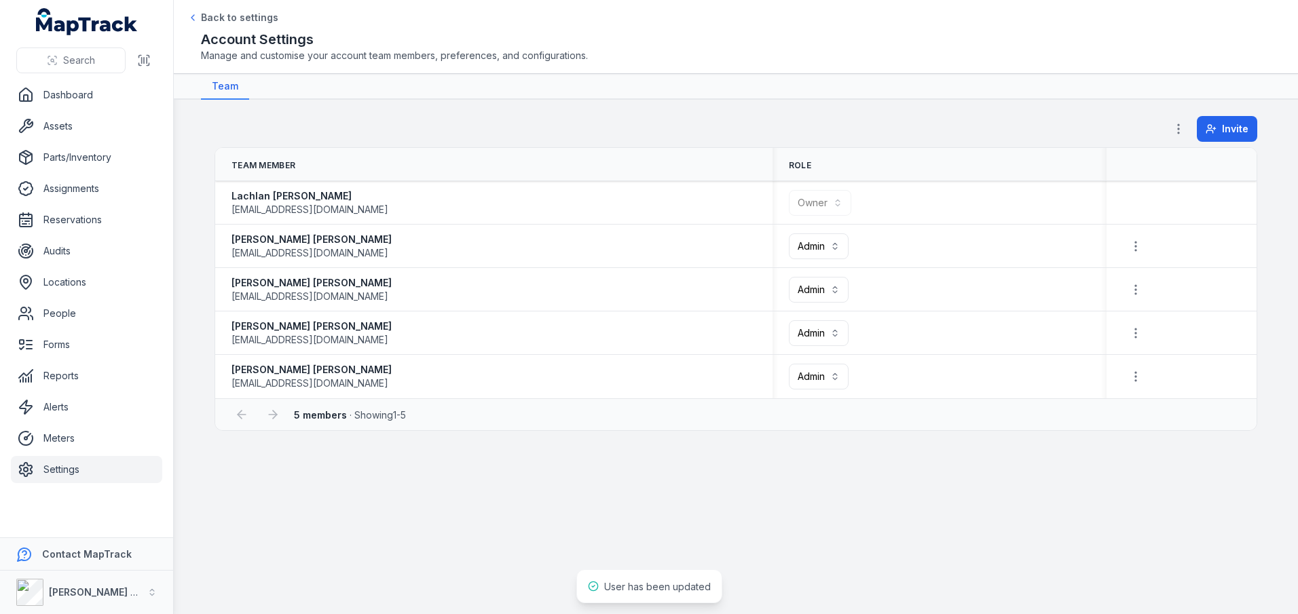
click at [700, 496] on main "**********" at bounding box center [736, 357] width 1124 height 515
